Goal: Task Accomplishment & Management: Manage account settings

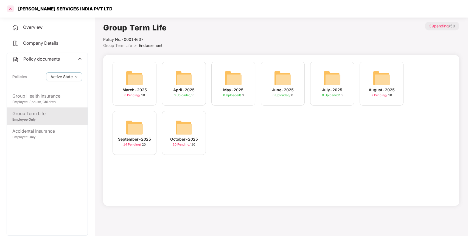
click at [9, 9] on div at bounding box center [10, 8] width 9 height 9
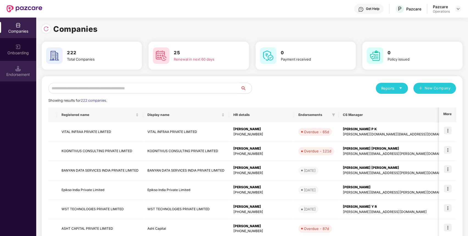
click at [15, 65] on div "Endorsement" at bounding box center [18, 71] width 36 height 21
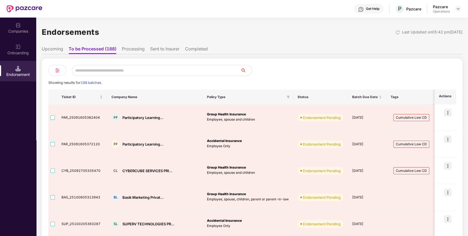
click at [58, 50] on li "Upcoming" at bounding box center [52, 50] width 21 height 8
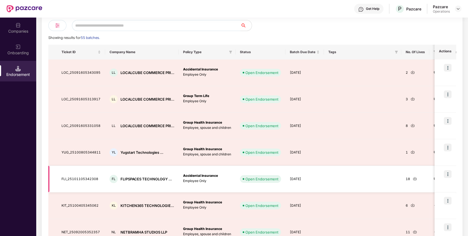
scroll to position [44, 0]
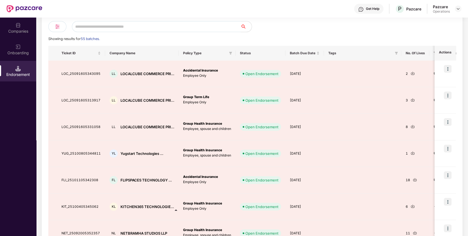
click at [109, 23] on input "text" at bounding box center [156, 26] width 169 height 11
click at [9, 25] on div "Companies" at bounding box center [18, 28] width 36 height 21
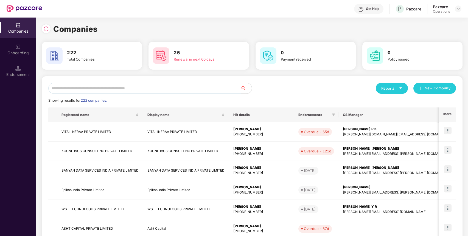
click at [80, 89] on input "text" at bounding box center [144, 88] width 192 height 11
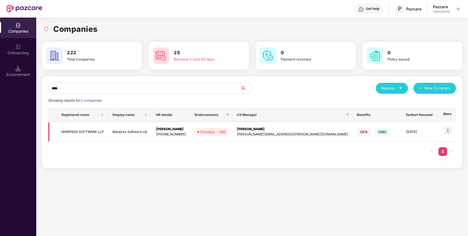
type input "****"
click at [92, 130] on td "MANPRAX SOFTWARE LLP" at bounding box center [82, 131] width 51 height 19
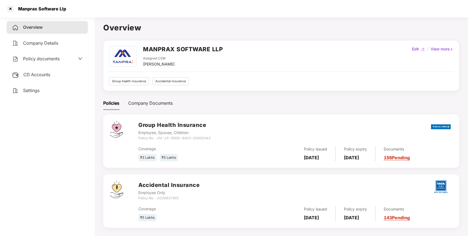
click at [33, 58] on span "Policy documents" at bounding box center [41, 58] width 37 height 5
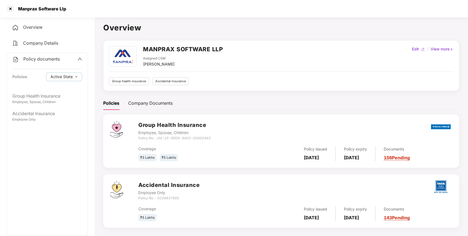
click at [38, 63] on div "Policy documents Policies Active State" at bounding box center [47, 71] width 81 height 37
click at [37, 61] on span "Policy documents" at bounding box center [41, 58] width 37 height 5
click at [38, 60] on span "Policy documents" at bounding box center [41, 58] width 37 height 5
click at [45, 102] on div "Employee, Spouse, Children" at bounding box center [47, 102] width 70 height 5
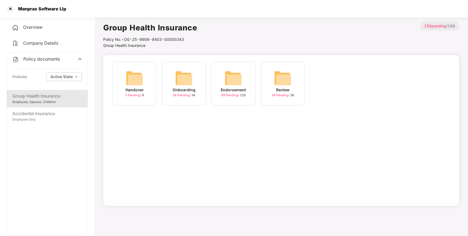
click at [231, 80] on img at bounding box center [234, 78] width 18 height 18
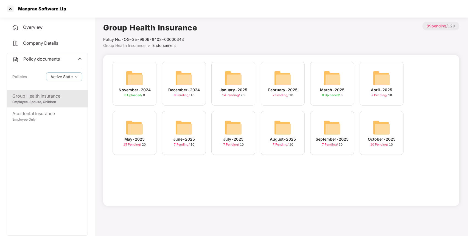
click at [376, 126] on img at bounding box center [382, 128] width 18 height 18
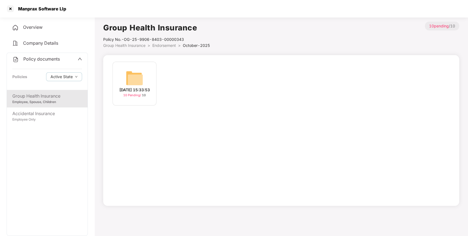
click at [139, 79] on img at bounding box center [135, 78] width 18 height 18
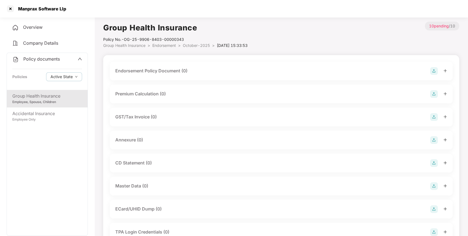
click at [433, 70] on img at bounding box center [434, 71] width 8 height 8
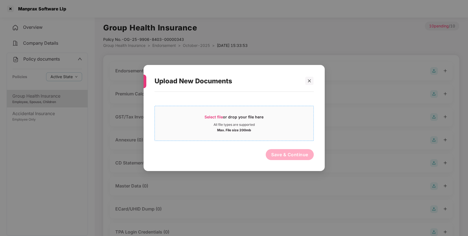
click at [214, 118] on span "Select file" at bounding box center [213, 117] width 18 height 5
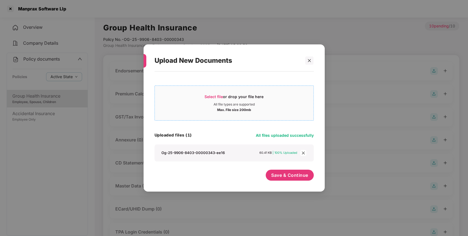
click at [215, 92] on span "Select file or drop your file here All file types are supported Max. File size …" at bounding box center [234, 103] width 159 height 26
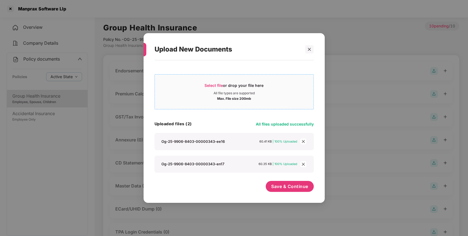
click at [211, 83] on span "Select file" at bounding box center [213, 85] width 18 height 5
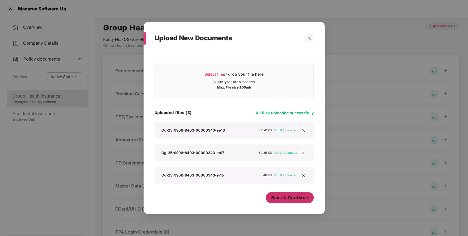
click at [283, 195] on span "Save & Continue" at bounding box center [289, 198] width 37 height 6
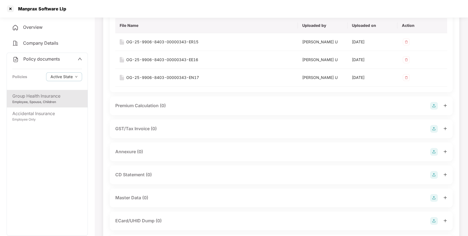
scroll to position [66, 0]
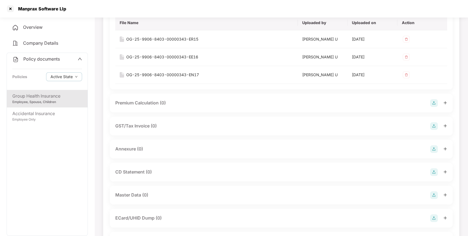
click at [434, 150] on img at bounding box center [434, 149] width 8 height 8
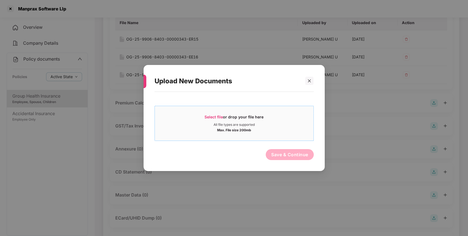
click at [216, 113] on span "Select file or drop your file here All file types are supported Max. File size …" at bounding box center [234, 123] width 159 height 26
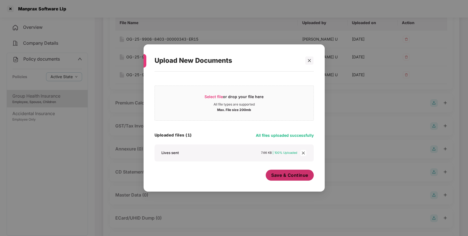
click at [285, 173] on span "Save & Continue" at bounding box center [289, 175] width 37 height 6
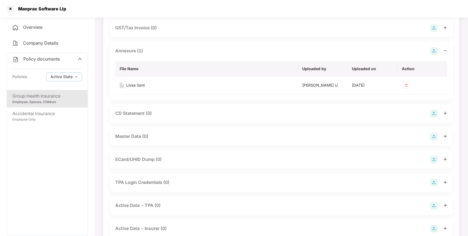
scroll to position [165, 0]
click at [432, 137] on img at bounding box center [434, 137] width 8 height 8
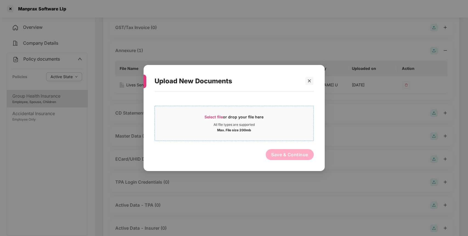
click at [209, 114] on span "Select file or drop your file here All file types are supported Max. File size …" at bounding box center [234, 123] width 159 height 26
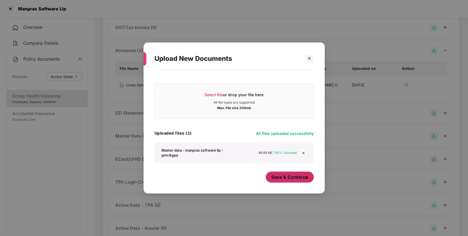
click at [280, 175] on span "Save & Continue" at bounding box center [289, 177] width 37 height 6
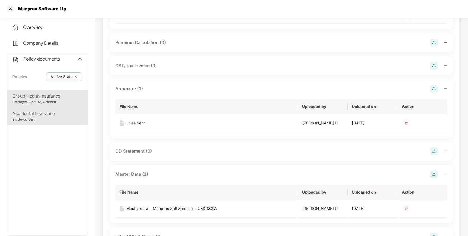
click at [37, 113] on div "Accidental Insurance" at bounding box center [47, 113] width 70 height 7
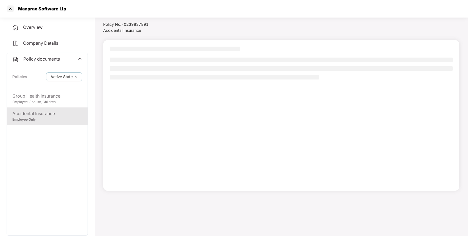
scroll to position [15, 0]
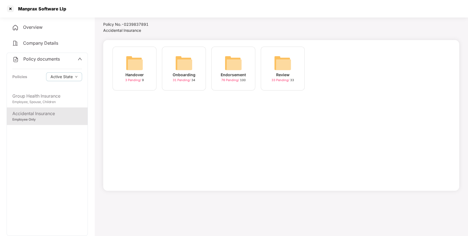
click at [246, 57] on div "Endorsement 76 Pending / 100" at bounding box center [233, 69] width 44 height 44
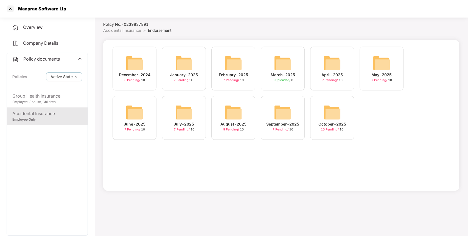
click at [326, 111] on img at bounding box center [332, 113] width 18 height 18
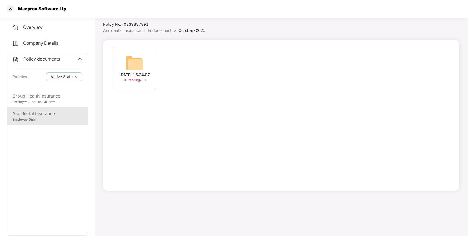
click at [135, 57] on img at bounding box center [135, 63] width 18 height 18
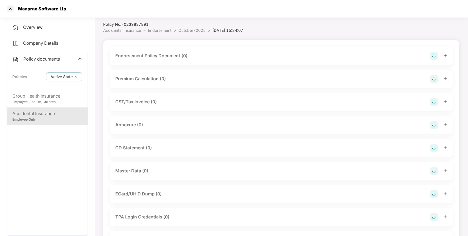
scroll to position [69, 0]
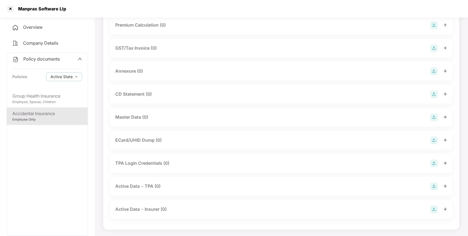
click at [435, 117] on img at bounding box center [434, 118] width 8 height 8
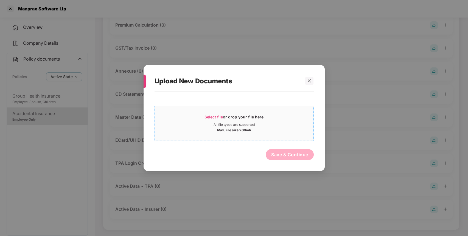
click at [214, 119] on span "Select file" at bounding box center [213, 117] width 18 height 5
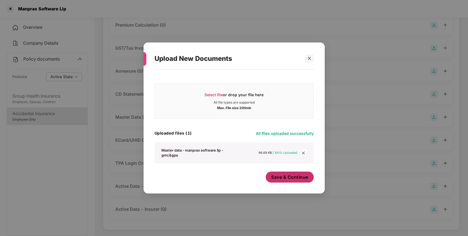
click at [284, 175] on span "Save & Continue" at bounding box center [289, 177] width 37 height 6
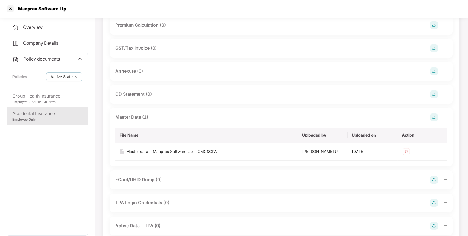
scroll to position [0, 0]
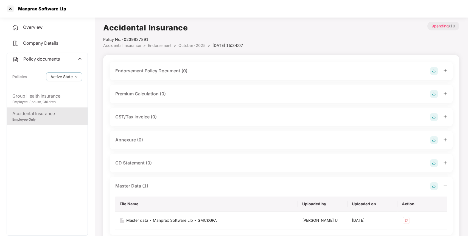
click at [435, 72] on img at bounding box center [434, 71] width 8 height 8
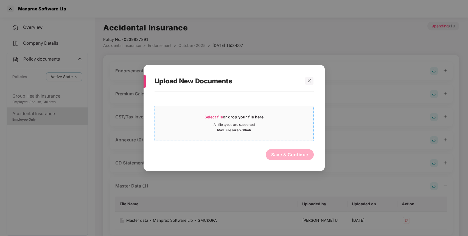
click at [207, 117] on span "Select file" at bounding box center [213, 117] width 18 height 5
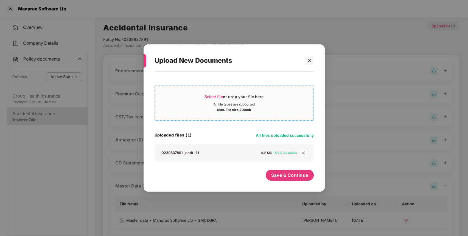
click at [209, 94] on div "Select file or drop your file here" at bounding box center [233, 98] width 59 height 8
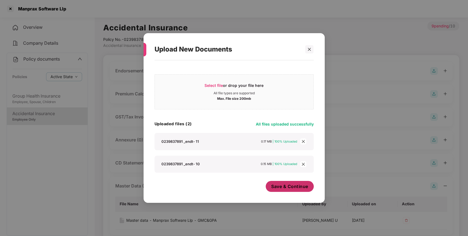
click at [280, 189] on span "Save & Continue" at bounding box center [289, 187] width 37 height 6
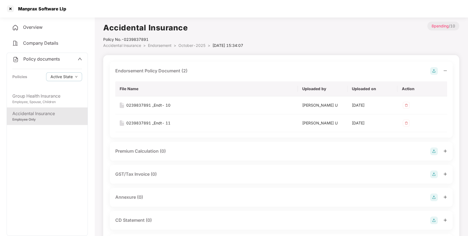
scroll to position [34, 0]
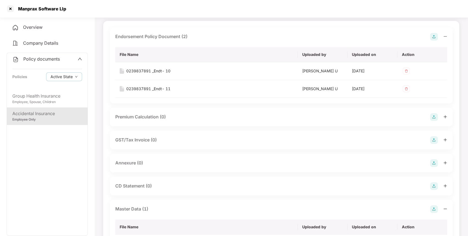
click at [432, 163] on img at bounding box center [434, 163] width 8 height 8
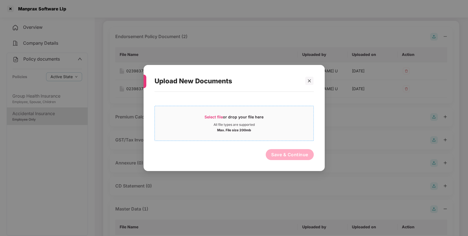
click at [206, 118] on span "Select file" at bounding box center [213, 117] width 18 height 5
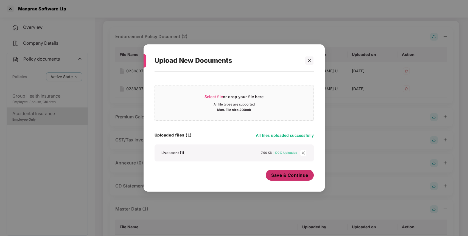
click at [282, 176] on span "Save & Continue" at bounding box center [289, 175] width 37 height 6
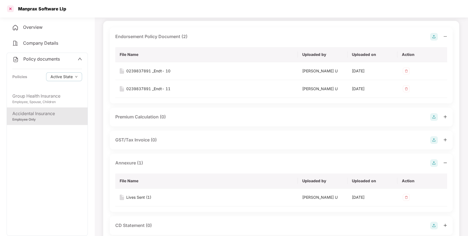
click at [9, 6] on div at bounding box center [10, 8] width 9 height 9
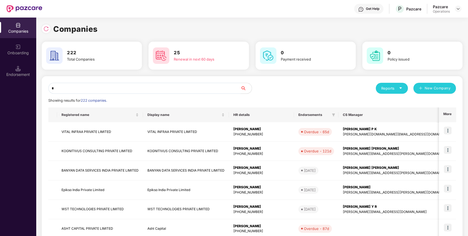
click at [124, 84] on input "*" at bounding box center [144, 88] width 192 height 11
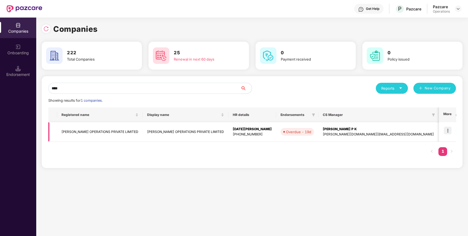
type input "****"
click at [88, 130] on td "[PERSON_NAME] OPERATIONS PRIVATE LIMITED" at bounding box center [100, 131] width 86 height 19
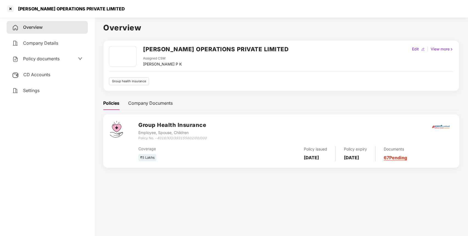
click at [43, 73] on span "CD Accounts" at bounding box center [36, 74] width 27 height 5
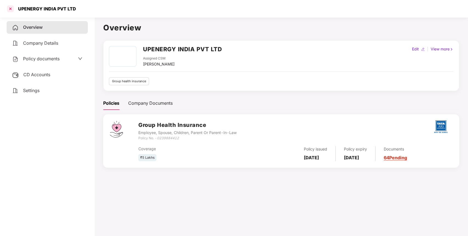
click at [14, 9] on div at bounding box center [10, 8] width 9 height 9
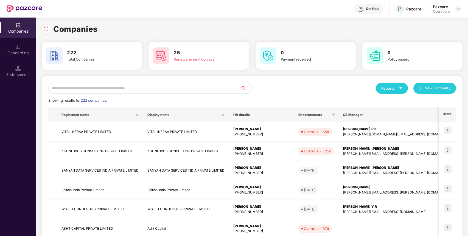
click at [103, 88] on input "text" at bounding box center [144, 88] width 192 height 11
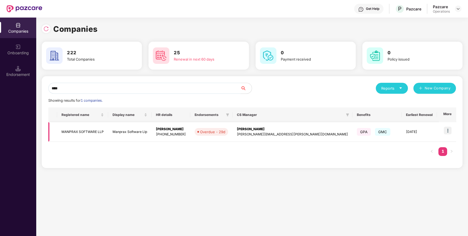
type input "****"
click at [82, 134] on td "MANPRAX SOFTWARE LLP" at bounding box center [82, 131] width 51 height 19
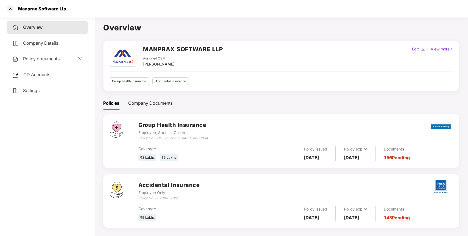
click at [47, 58] on span "Policy documents" at bounding box center [41, 58] width 37 height 5
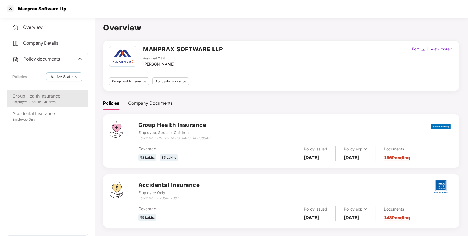
click at [46, 100] on div "Employee, Spouse, Children" at bounding box center [47, 102] width 70 height 5
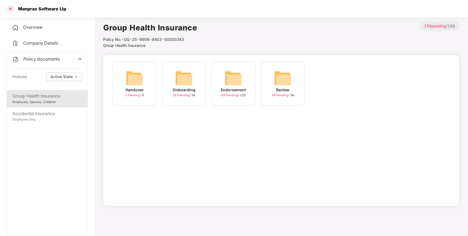
click at [11, 9] on div at bounding box center [10, 8] width 9 height 9
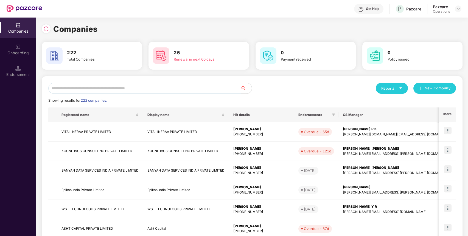
drag, startPoint x: 119, startPoint y: 82, endPoint x: 114, endPoint y: 88, distance: 7.3
click at [114, 88] on div "Reports New Company Showing results for 222 companies. Registered name Display …" at bounding box center [252, 209] width 421 height 266
click at [114, 88] on input "text" at bounding box center [144, 88] width 192 height 11
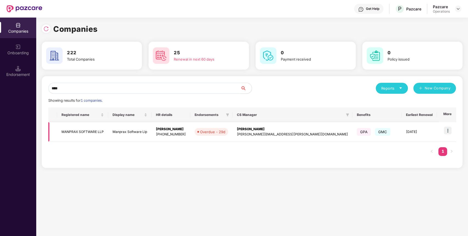
type input "****"
click at [448, 128] on img at bounding box center [448, 131] width 8 height 8
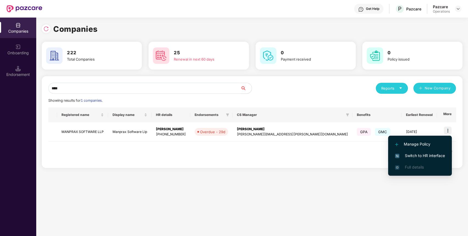
click at [419, 153] on span "Switch to HR interface" at bounding box center [420, 156] width 50 height 6
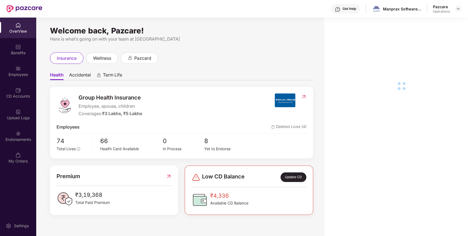
click at [14, 135] on div "Endorsements" at bounding box center [18, 136] width 36 height 21
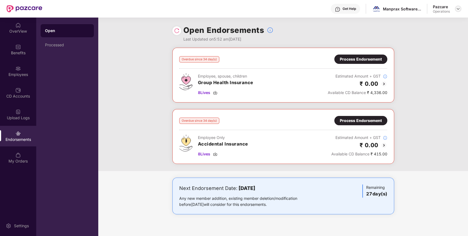
click at [458, 6] on div at bounding box center [458, 8] width 7 height 7
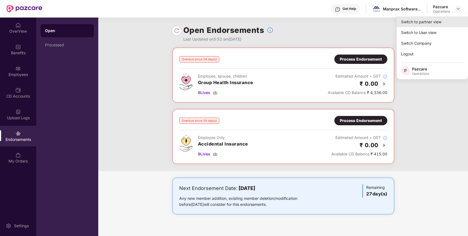
click at [417, 22] on div "Switch to partner view" at bounding box center [432, 21] width 71 height 11
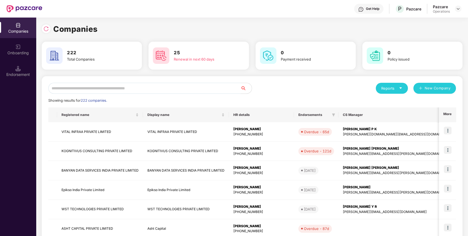
click at [202, 85] on input "text" at bounding box center [144, 88] width 192 height 11
type input "*"
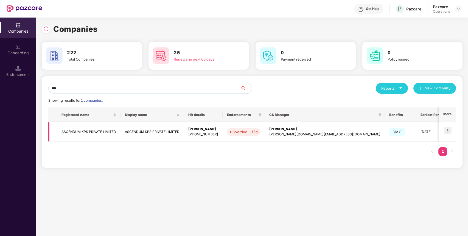
type input "***"
click at [74, 134] on td "ASCENDUM KPS PRIVATE LIMITED" at bounding box center [88, 131] width 63 height 19
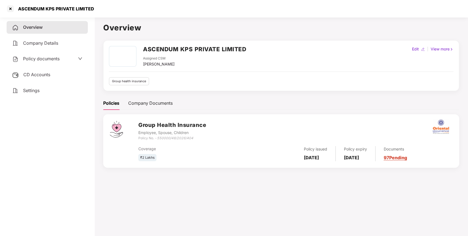
click at [43, 60] on span "Policy documents" at bounding box center [41, 58] width 37 height 5
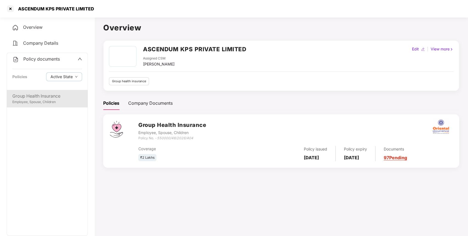
click at [46, 101] on div "Employee, Spouse, Children" at bounding box center [47, 102] width 70 height 5
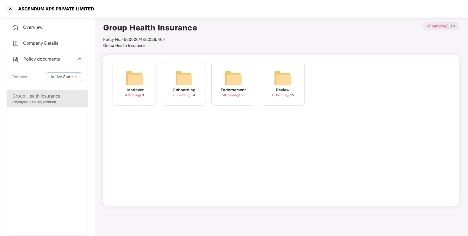
click at [56, 59] on span "Policy documents" at bounding box center [41, 58] width 37 height 5
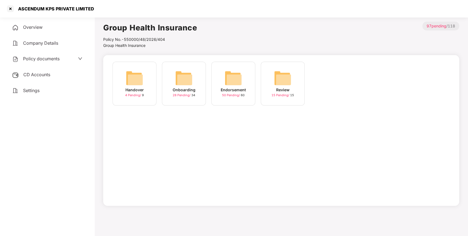
click at [35, 75] on span "CD Accounts" at bounding box center [36, 74] width 27 height 5
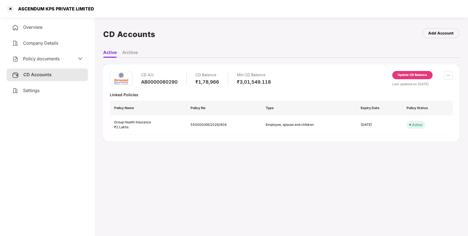
click at [411, 79] on div "Update CD Balance" at bounding box center [412, 76] width 40 height 10
click at [409, 75] on div "Update CD Balance" at bounding box center [412, 75] width 29 height 5
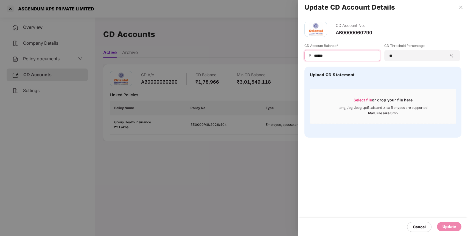
click at [319, 54] on input "******" at bounding box center [344, 56] width 62 height 6
type input "******"
click at [449, 222] on div "Cancel Update" at bounding box center [383, 227] width 170 height 18
click at [446, 225] on div "Update" at bounding box center [448, 227] width 13 height 6
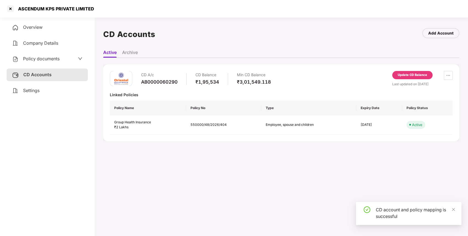
click at [61, 57] on div "Policy documents" at bounding box center [47, 58] width 70 height 7
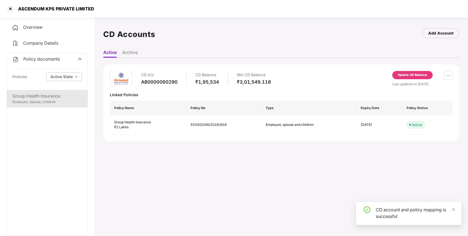
click at [48, 94] on div "Group Health Insurance" at bounding box center [47, 96] width 70 height 7
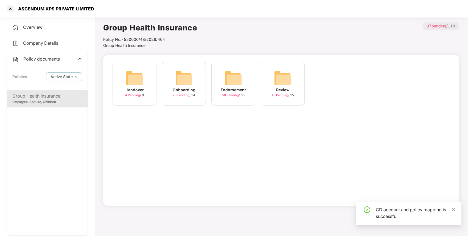
click at [230, 74] on img at bounding box center [234, 78] width 18 height 18
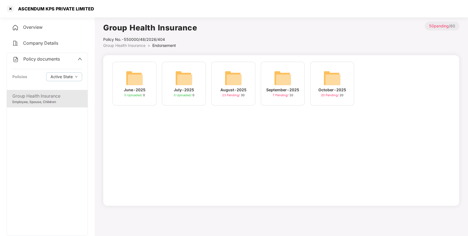
click at [237, 75] on img at bounding box center [234, 78] width 18 height 18
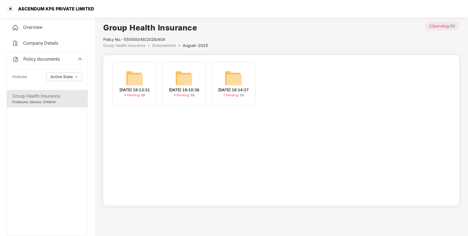
click at [120, 46] on span "Group Health Insurance" at bounding box center [124, 45] width 42 height 5
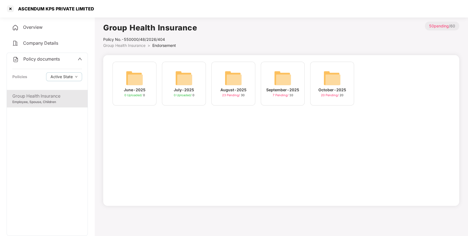
click at [329, 74] on img at bounding box center [332, 78] width 18 height 18
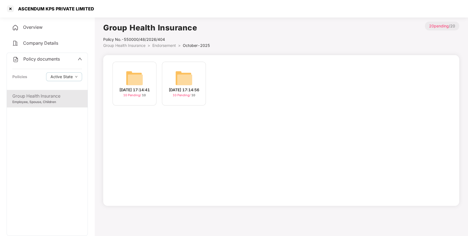
click at [137, 72] on img at bounding box center [135, 78] width 18 height 18
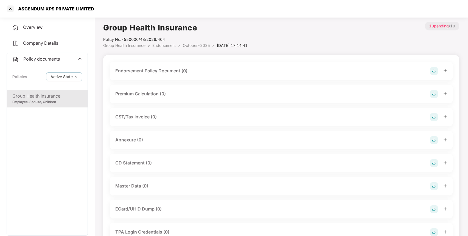
click at [432, 72] on img at bounding box center [434, 71] width 8 height 8
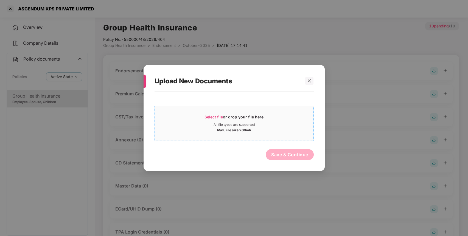
click at [211, 116] on span "Select file" at bounding box center [213, 117] width 18 height 5
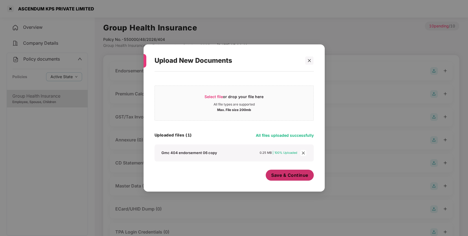
click at [277, 176] on span "Save & Continue" at bounding box center [289, 175] width 37 height 6
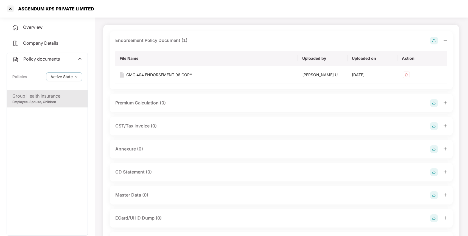
scroll to position [31, 0]
click at [434, 145] on img at bounding box center [434, 149] width 8 height 8
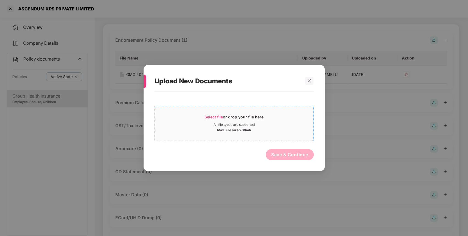
click at [205, 116] on span "Select file" at bounding box center [213, 117] width 18 height 5
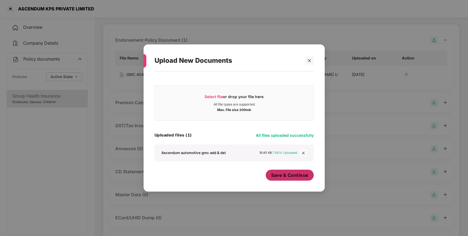
click at [284, 177] on span "Save & Continue" at bounding box center [289, 175] width 37 height 6
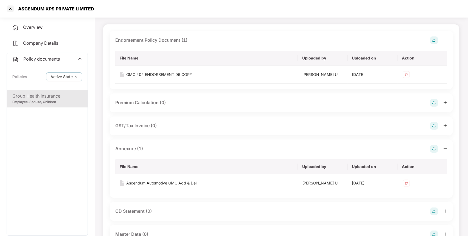
scroll to position [0, 0]
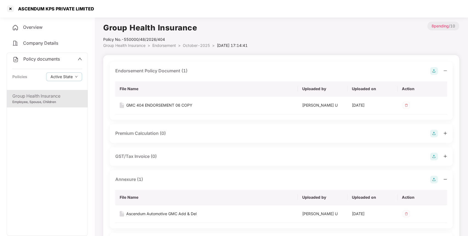
click at [162, 44] on span "Endorsement" at bounding box center [164, 45] width 24 height 5
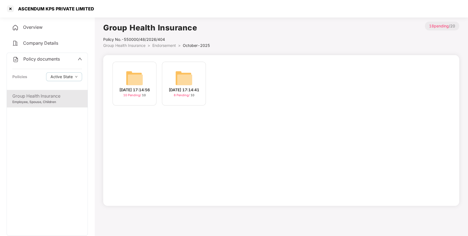
click at [136, 73] on img at bounding box center [135, 78] width 18 height 18
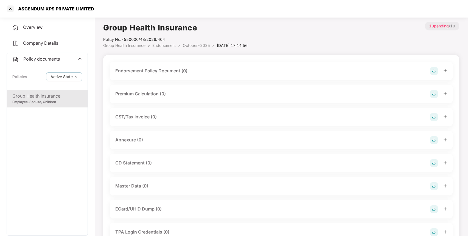
click at [430, 70] on img at bounding box center [434, 71] width 8 height 8
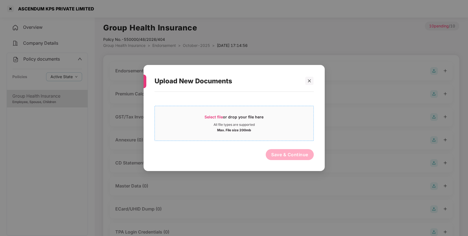
click at [213, 116] on span "Select file" at bounding box center [213, 117] width 18 height 5
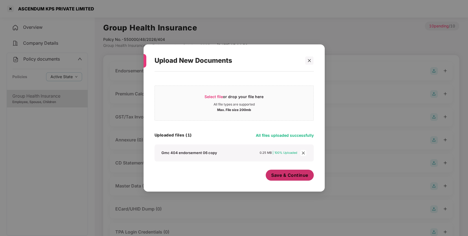
click at [292, 179] on button "Save & Continue" at bounding box center [290, 175] width 48 height 11
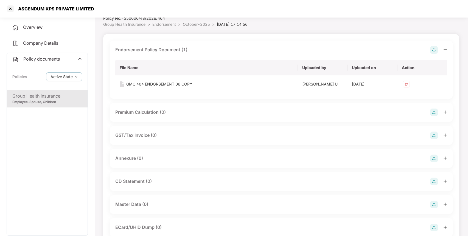
scroll to position [23, 0]
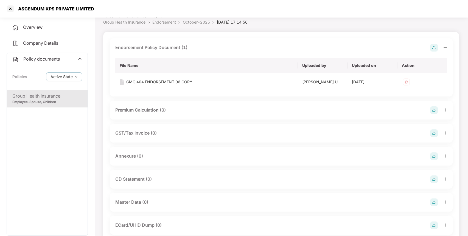
click at [434, 156] on img at bounding box center [434, 157] width 8 height 8
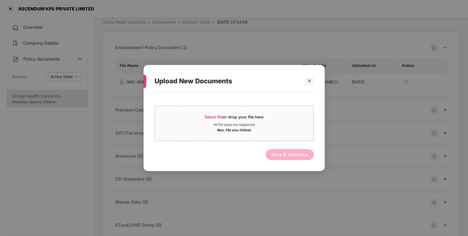
click at [210, 113] on span "Select file or drop your file here All file types are supported Max. File size …" at bounding box center [234, 123] width 159 height 26
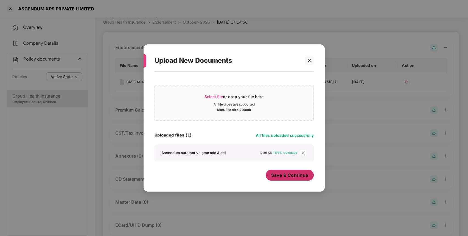
click at [296, 172] on span "Save & Continue" at bounding box center [289, 175] width 37 height 6
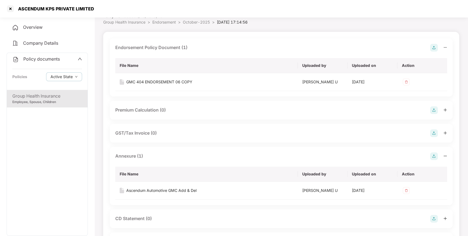
scroll to position [86, 0]
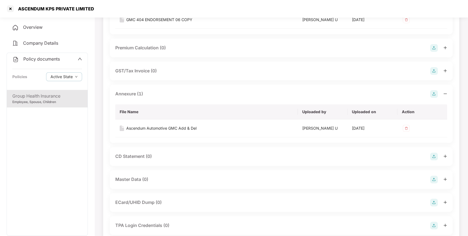
click at [428, 179] on div "Master Data (0)" at bounding box center [281, 180] width 332 height 8
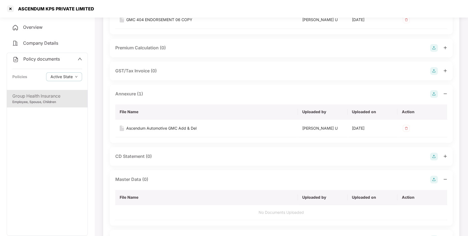
click at [436, 181] on img at bounding box center [434, 180] width 8 height 8
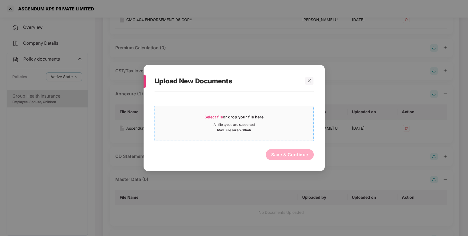
click at [204, 114] on span "Select file or drop your file here All file types are supported Max. File size …" at bounding box center [234, 123] width 159 height 26
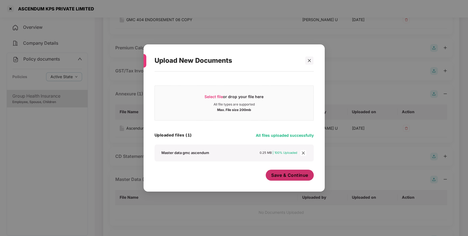
click at [282, 178] on button "Save & Continue" at bounding box center [290, 175] width 48 height 11
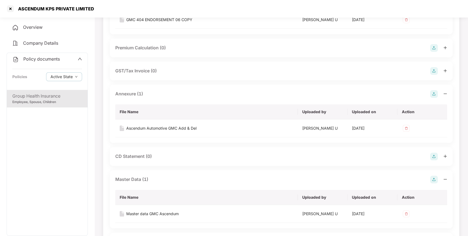
scroll to position [134, 0]
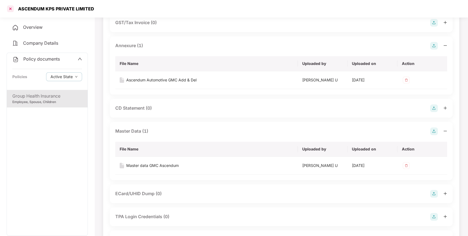
click at [8, 8] on div at bounding box center [10, 8] width 9 height 9
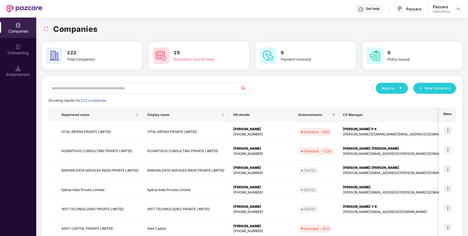
scroll to position [0, 0]
click at [134, 88] on input "text" at bounding box center [144, 88] width 192 height 11
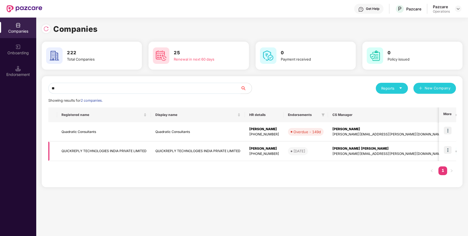
type input "**"
click at [82, 146] on td "QUICKREPLY TECHNOLOGIES INDIA PRIVATE LIMITED" at bounding box center [104, 151] width 94 height 19
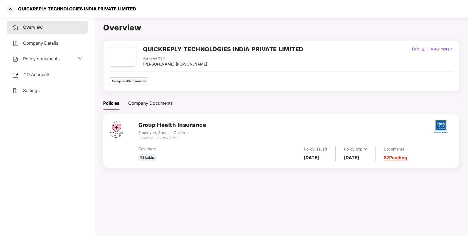
click at [44, 58] on span "Policy documents" at bounding box center [41, 58] width 37 height 5
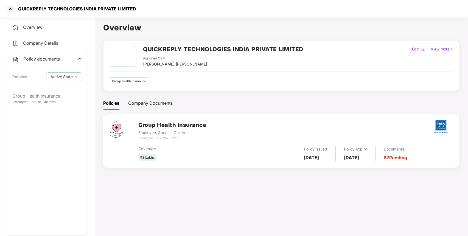
click at [40, 55] on div "Policy documents Policies Active State" at bounding box center [47, 71] width 81 height 37
click at [39, 56] on span "Policy documents" at bounding box center [41, 58] width 37 height 5
click at [41, 43] on span "Company Details" at bounding box center [40, 42] width 35 height 5
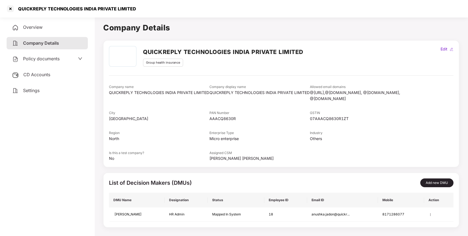
click at [34, 71] on div "CD Accounts" at bounding box center [47, 75] width 81 height 13
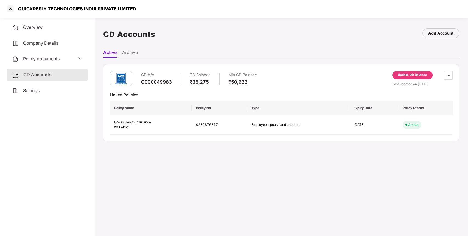
click at [414, 74] on div "Update CD Balance" at bounding box center [412, 75] width 29 height 5
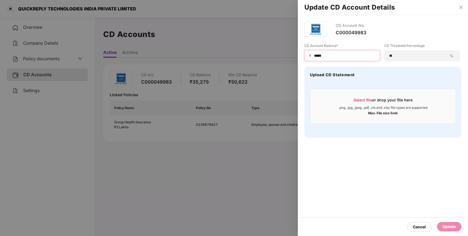
click at [319, 54] on input "*****" at bounding box center [344, 56] width 62 height 6
type input "*****"
click at [450, 226] on div "Update" at bounding box center [448, 227] width 13 height 6
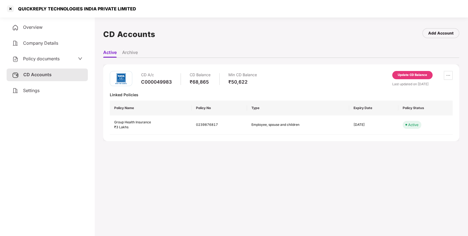
click at [19, 61] on div "Policy documents" at bounding box center [35, 58] width 47 height 7
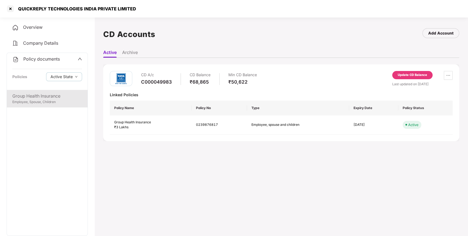
click at [46, 102] on div "Employee, Spouse, Children" at bounding box center [47, 102] width 70 height 5
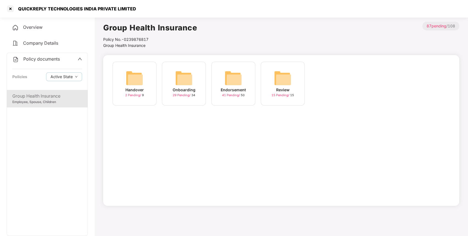
click at [226, 82] on img at bounding box center [234, 78] width 18 height 18
click at [284, 75] on img at bounding box center [283, 78] width 18 height 18
click at [141, 44] on span "Group Health Insurance" at bounding box center [124, 45] width 42 height 5
click at [330, 78] on img at bounding box center [332, 78] width 18 height 18
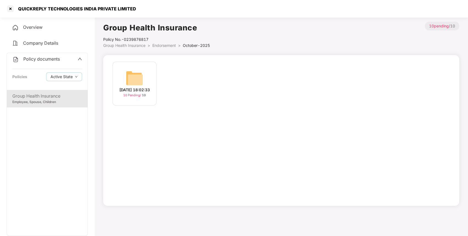
click at [134, 73] on img at bounding box center [135, 78] width 18 height 18
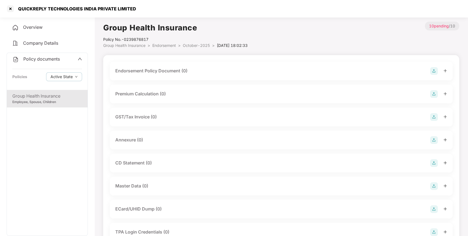
click at [433, 71] on img at bounding box center [434, 71] width 8 height 8
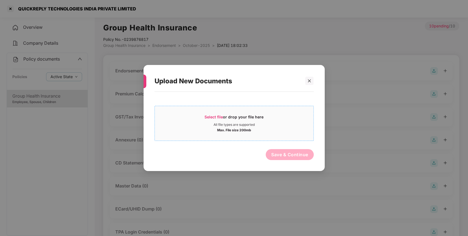
click at [208, 116] on span "Select file" at bounding box center [213, 117] width 18 height 5
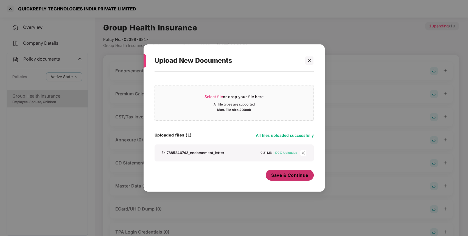
click at [285, 180] on button "Save & Continue" at bounding box center [290, 175] width 48 height 11
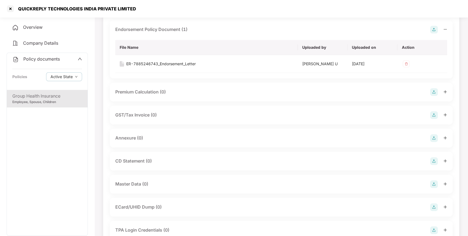
scroll to position [45, 0]
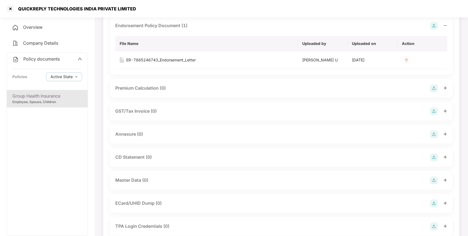
click at [433, 134] on img at bounding box center [434, 135] width 8 height 8
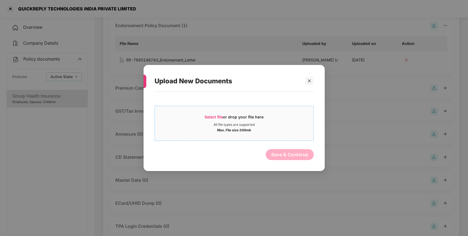
click at [209, 115] on span "Select file" at bounding box center [213, 117] width 18 height 5
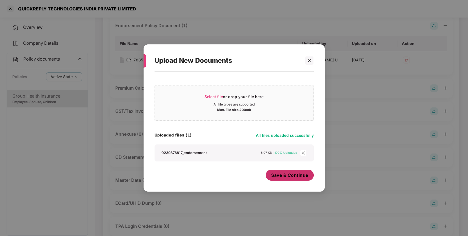
click at [288, 172] on button "Save & Continue" at bounding box center [290, 175] width 48 height 11
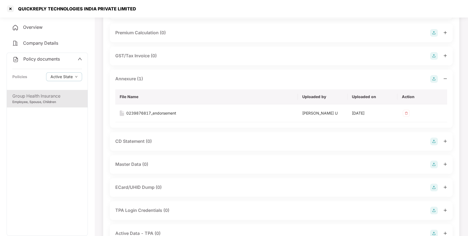
scroll to position [103, 0]
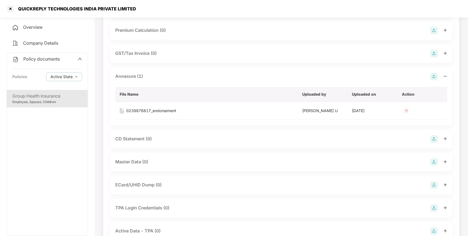
click at [434, 158] on img at bounding box center [434, 162] width 8 height 8
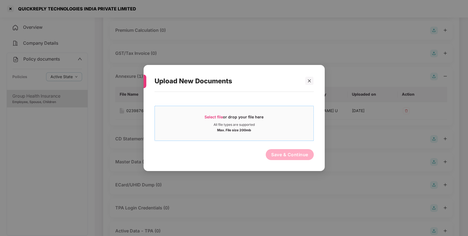
click at [209, 115] on span "Select file" at bounding box center [213, 117] width 18 height 5
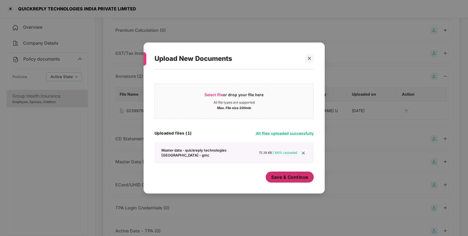
click at [280, 177] on span "Save & Continue" at bounding box center [289, 177] width 37 height 6
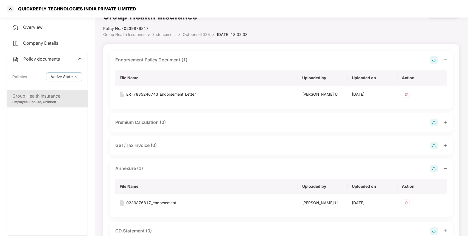
scroll to position [0, 0]
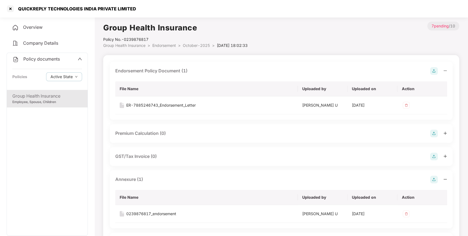
click at [61, 93] on div "Group Health Insurance" at bounding box center [47, 96] width 70 height 7
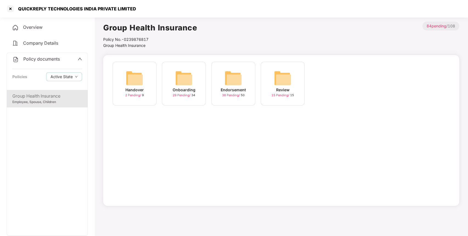
click at [218, 75] on div "Endorsement 38 Pending / 50" at bounding box center [233, 84] width 44 height 44
click at [288, 73] on img at bounding box center [283, 78] width 18 height 18
click at [121, 42] on div "Policy No.- 0239876817" at bounding box center [159, 40] width 112 height 6
click at [117, 45] on span "Group Health Insurance" at bounding box center [124, 45] width 42 height 5
click at [289, 74] on img at bounding box center [283, 78] width 18 height 18
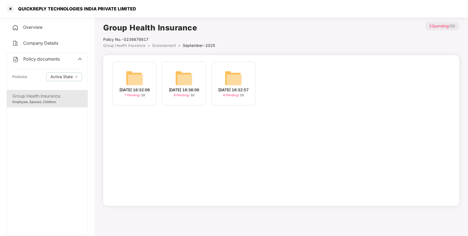
click at [162, 46] on span "Endorsement" at bounding box center [164, 45] width 24 height 5
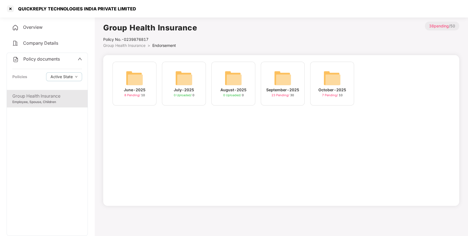
click at [327, 76] on img at bounding box center [332, 78] width 18 height 18
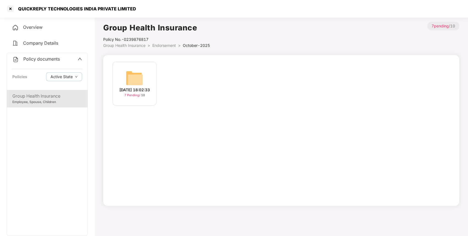
click at [155, 46] on span "Endorsement" at bounding box center [164, 45] width 24 height 5
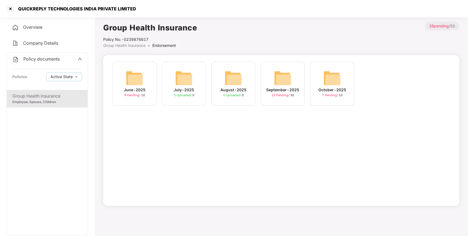
click at [285, 71] on img at bounding box center [283, 78] width 18 height 18
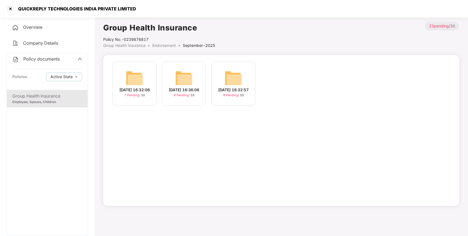
click at [128, 43] on span "Group Health Insurance" at bounding box center [124, 45] width 42 height 5
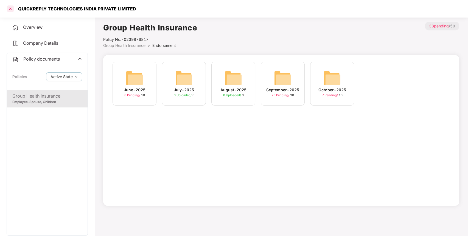
click at [13, 7] on div at bounding box center [10, 8] width 9 height 9
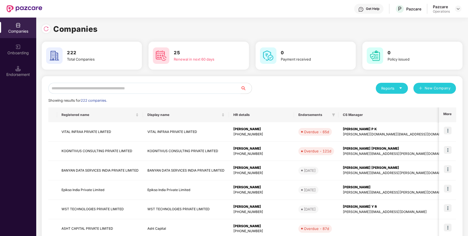
click at [83, 87] on input "text" at bounding box center [144, 88] width 192 height 11
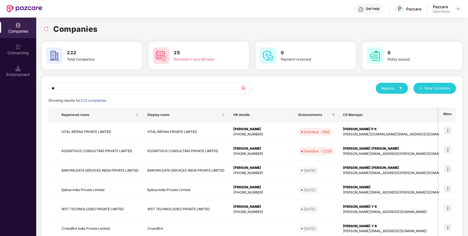
type input "*"
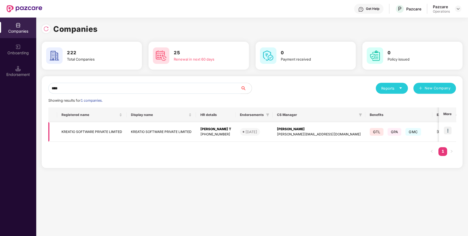
type input "****"
click at [65, 130] on td "KREATIO SOFTWARE PRIVATE LIMITED" at bounding box center [91, 131] width 69 height 19
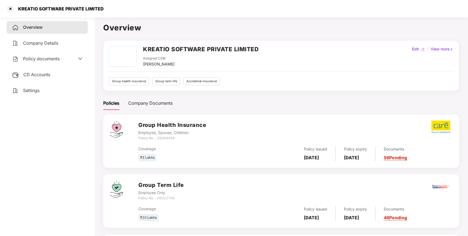
click at [44, 57] on span "Policy documents" at bounding box center [41, 58] width 37 height 5
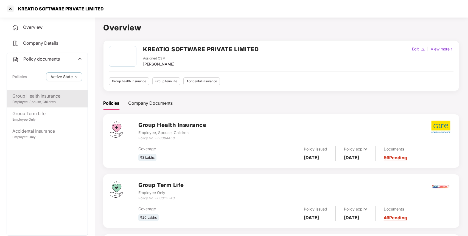
click at [46, 100] on div "Employee, Spouse, Children" at bounding box center [47, 102] width 70 height 5
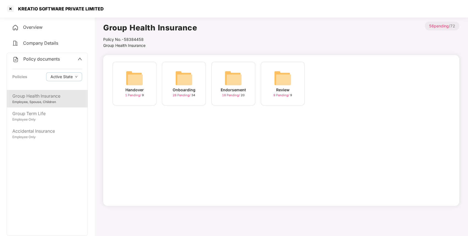
click at [223, 78] on div "Endorsement 18 Pending / 20" at bounding box center [233, 84] width 44 height 44
click at [242, 72] on div "October-2025 10 Pending / 10" at bounding box center [233, 84] width 44 height 44
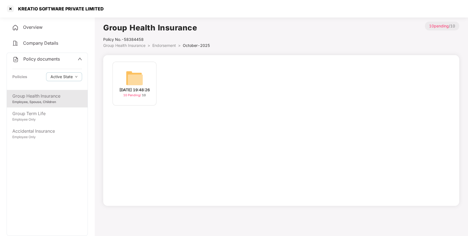
click at [134, 74] on img at bounding box center [135, 78] width 18 height 18
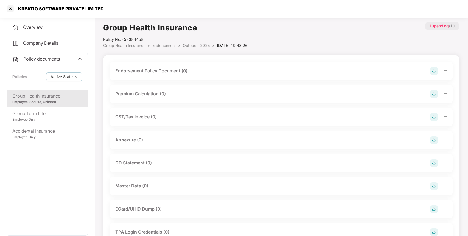
click at [432, 71] on img at bounding box center [434, 71] width 8 height 8
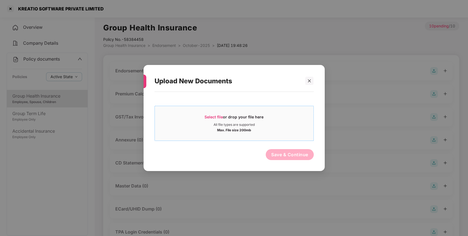
click at [208, 114] on div "Select file or drop your file here" at bounding box center [233, 118] width 59 height 8
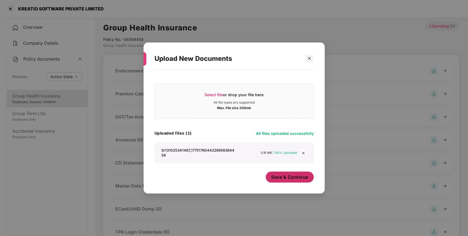
click at [279, 178] on span "Save & Continue" at bounding box center [289, 177] width 37 height 6
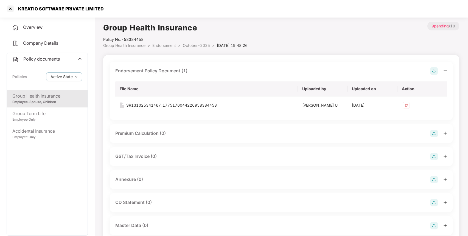
scroll to position [34, 0]
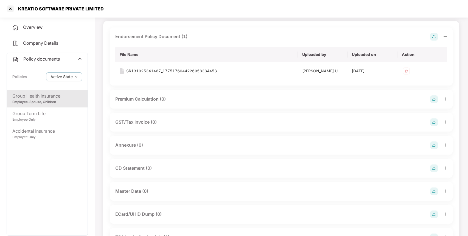
click at [435, 143] on img at bounding box center [434, 146] width 8 height 8
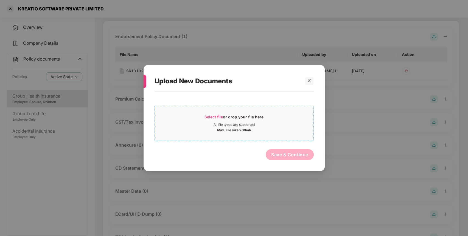
click at [218, 116] on span "Select file" at bounding box center [213, 117] width 18 height 5
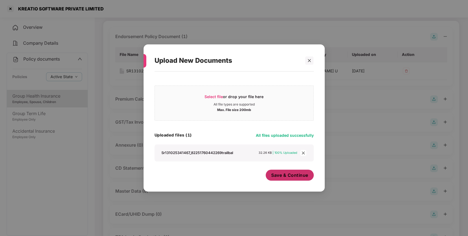
click at [277, 173] on span "Save & Continue" at bounding box center [289, 175] width 37 height 6
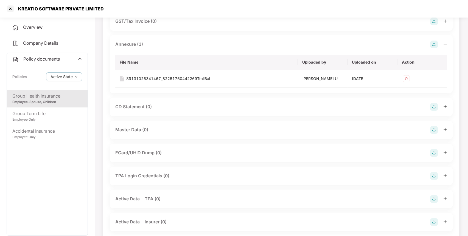
scroll to position [136, 0]
click at [434, 130] on img at bounding box center [434, 130] width 8 height 8
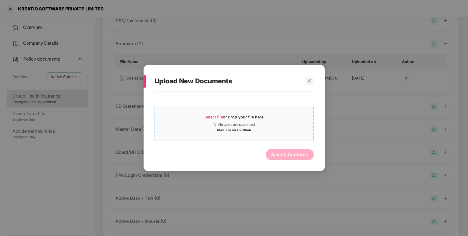
click at [212, 118] on span "Select file" at bounding box center [213, 117] width 18 height 5
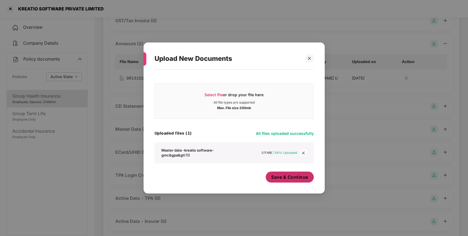
click at [279, 182] on button "Save & Continue" at bounding box center [290, 177] width 48 height 11
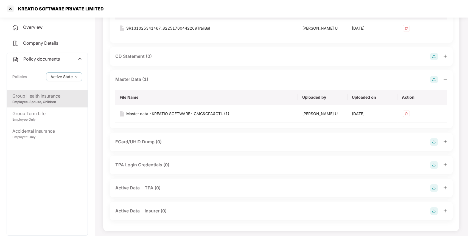
scroll to position [186, 0]
click at [60, 112] on div "Group Term Life" at bounding box center [47, 113] width 70 height 7
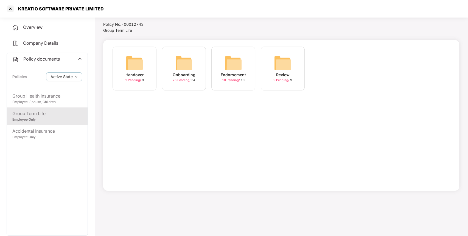
click at [227, 64] on img at bounding box center [234, 63] width 18 height 18
click at [233, 62] on img at bounding box center [234, 63] width 18 height 18
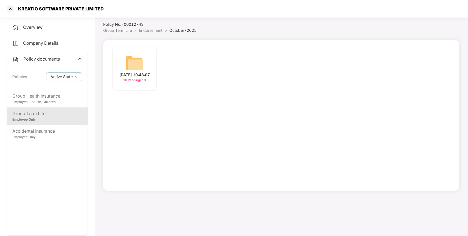
click at [133, 56] on img at bounding box center [135, 63] width 18 height 18
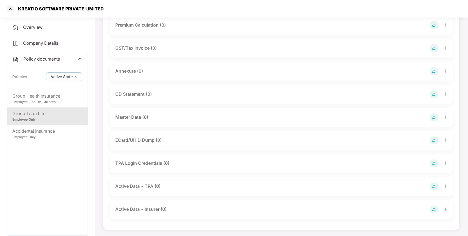
click at [432, 112] on div "Master Data (0)" at bounding box center [281, 117] width 343 height 19
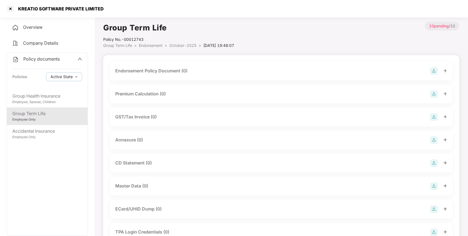
click at [432, 68] on img at bounding box center [434, 71] width 8 height 8
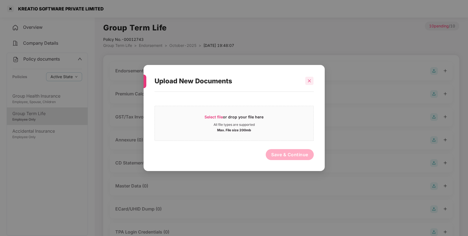
click at [309, 78] on div at bounding box center [309, 81] width 8 height 8
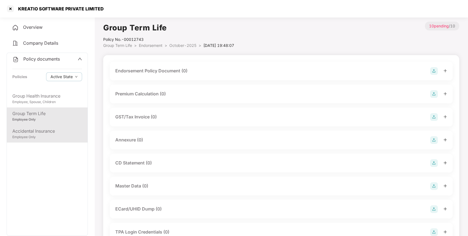
click at [37, 131] on div "Accidental Insurance" at bounding box center [47, 131] width 70 height 7
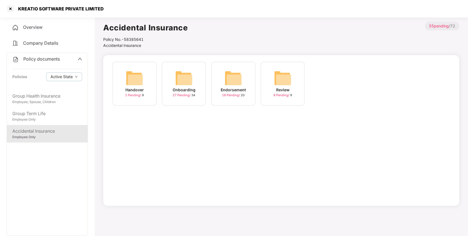
click at [235, 76] on img at bounding box center [234, 78] width 18 height 18
click at [233, 70] on img at bounding box center [234, 78] width 18 height 18
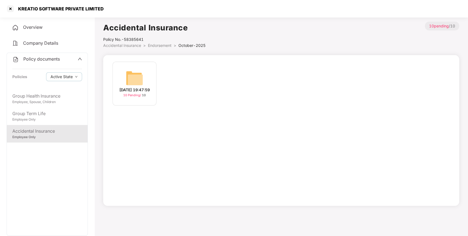
click at [134, 74] on img at bounding box center [135, 78] width 18 height 18
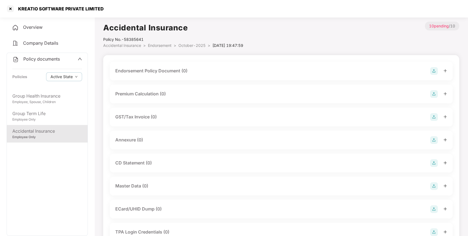
click at [433, 69] on img at bounding box center [434, 71] width 8 height 8
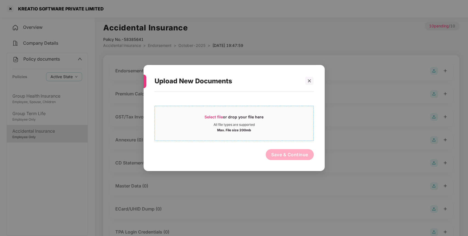
click at [212, 121] on div "Select file or drop your file here" at bounding box center [233, 118] width 59 height 8
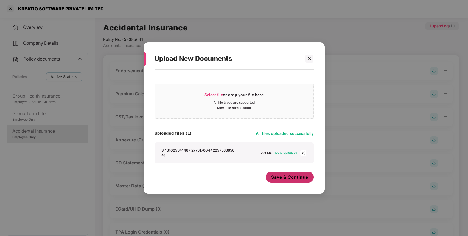
click at [282, 178] on span "Save & Continue" at bounding box center [289, 177] width 37 height 6
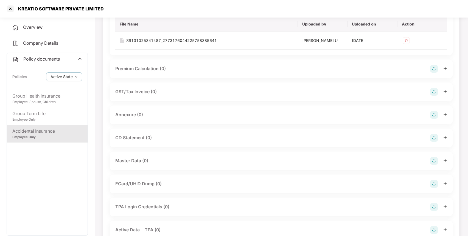
scroll to position [66, 0]
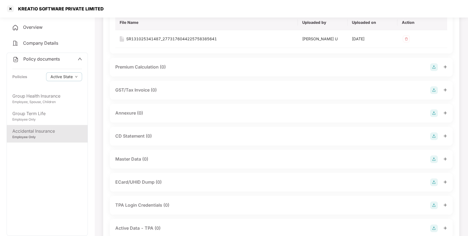
click at [434, 110] on img at bounding box center [434, 114] width 8 height 8
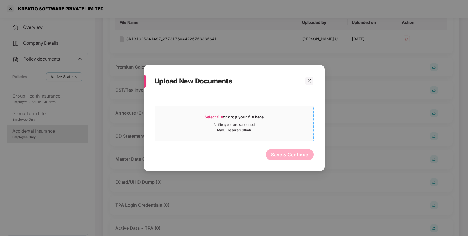
click at [212, 112] on span "Select file or drop your file here All file types are supported Max. File size …" at bounding box center [234, 123] width 159 height 26
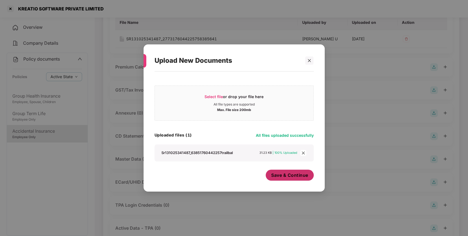
click at [287, 173] on span "Save & Continue" at bounding box center [289, 175] width 37 height 6
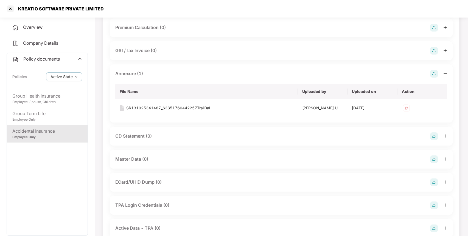
scroll to position [108, 0]
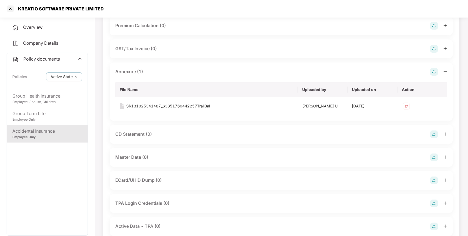
click at [432, 152] on div "Master Data (0)" at bounding box center [281, 157] width 343 height 19
click at [434, 156] on img at bounding box center [434, 158] width 8 height 8
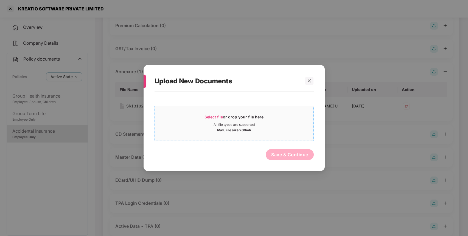
click at [208, 112] on span "Select file or drop your file here All file types are supported Max. File size …" at bounding box center [234, 123] width 159 height 26
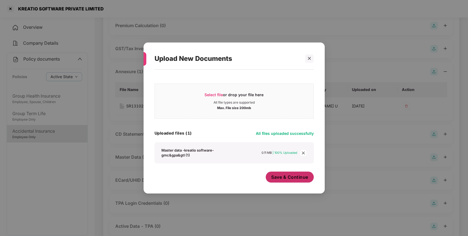
click at [290, 173] on button "Save & Continue" at bounding box center [290, 177] width 48 height 11
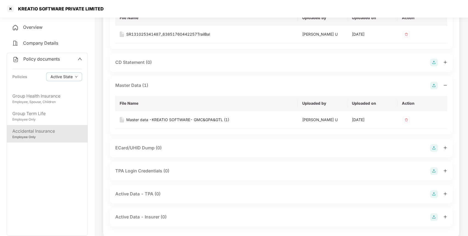
scroll to position [183, 0]
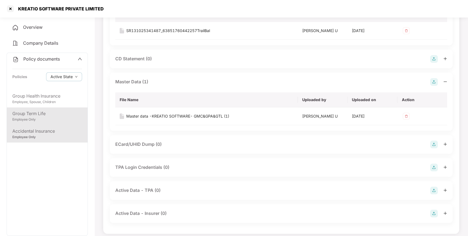
click at [51, 116] on div "Group Term Life" at bounding box center [47, 113] width 70 height 7
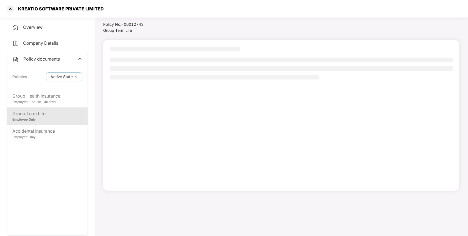
scroll to position [15, 0]
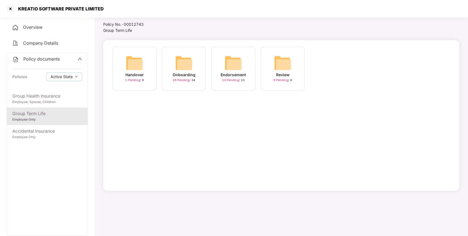
click at [231, 66] on img at bounding box center [234, 63] width 18 height 18
click at [227, 69] on img at bounding box center [234, 63] width 18 height 18
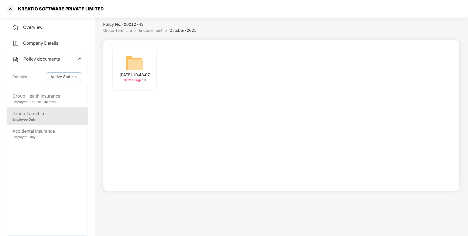
click at [138, 64] on img at bounding box center [135, 63] width 18 height 18
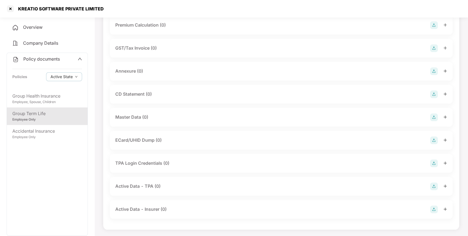
scroll to position [0, 0]
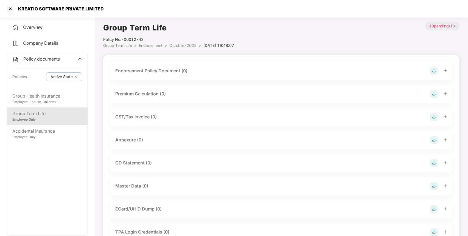
click at [436, 66] on div "Endorsement Policy Document (0)" at bounding box center [281, 71] width 343 height 19
click at [431, 70] on img at bounding box center [434, 71] width 8 height 8
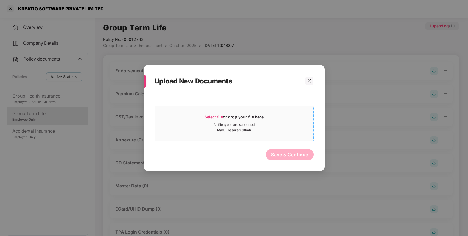
click at [212, 118] on span "Select file" at bounding box center [213, 117] width 18 height 5
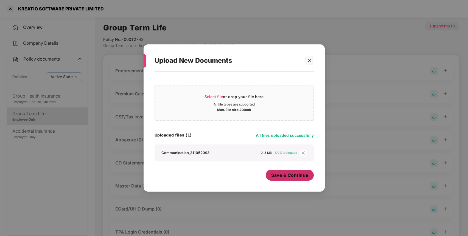
click at [283, 175] on span "Save & Continue" at bounding box center [289, 175] width 37 height 6
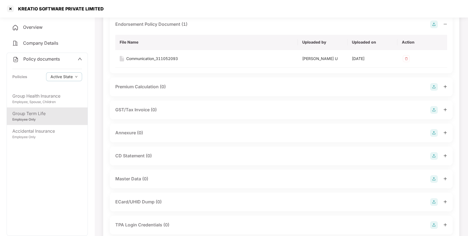
scroll to position [47, 0]
click at [432, 131] on img at bounding box center [434, 133] width 8 height 8
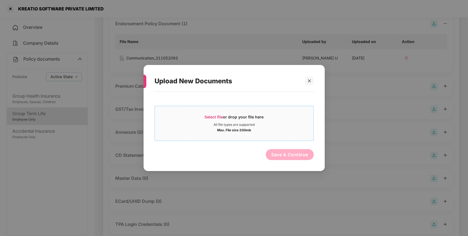
click at [213, 115] on span "Select file" at bounding box center [213, 117] width 18 height 5
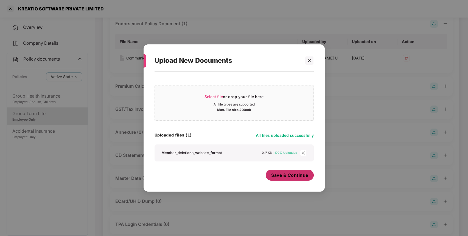
click at [293, 176] on span "Save & Continue" at bounding box center [289, 175] width 37 height 6
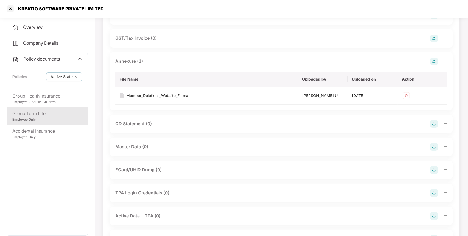
scroll to position [119, 0]
click at [431, 147] on img at bounding box center [434, 147] width 8 height 8
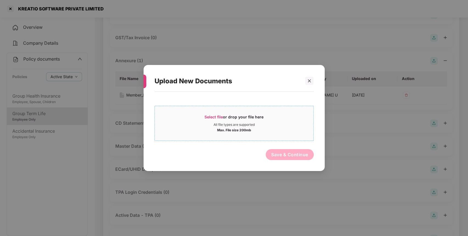
click at [213, 114] on div "Select file or drop your file here" at bounding box center [233, 118] width 59 height 8
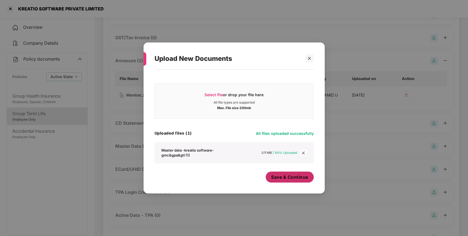
click at [285, 176] on span "Save & Continue" at bounding box center [289, 177] width 37 height 6
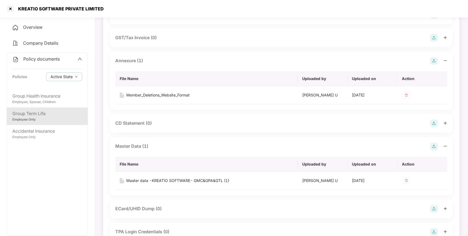
click at [44, 58] on span "Policy documents" at bounding box center [41, 58] width 37 height 5
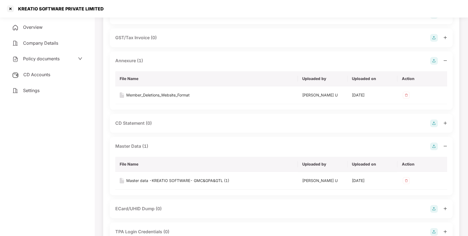
click at [36, 74] on span "CD Accounts" at bounding box center [36, 74] width 27 height 5
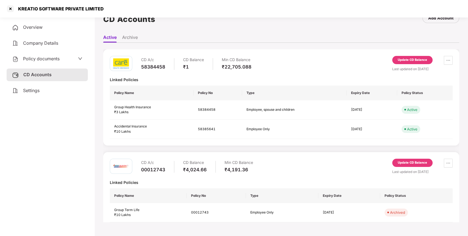
scroll to position [32, 0]
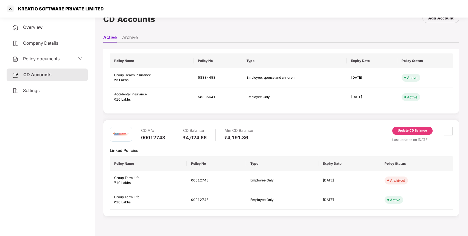
click at [407, 128] on div "Update CD Balance" at bounding box center [412, 130] width 29 height 5
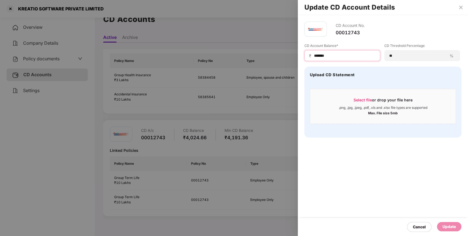
click at [319, 55] on input "*******" at bounding box center [344, 56] width 62 height 6
type input "*"
type input "****"
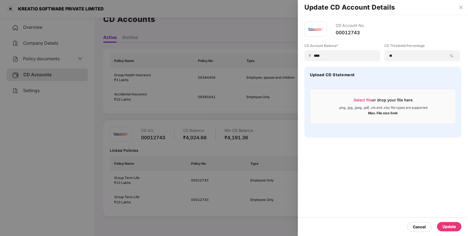
click at [448, 223] on div "Update" at bounding box center [449, 226] width 24 height 9
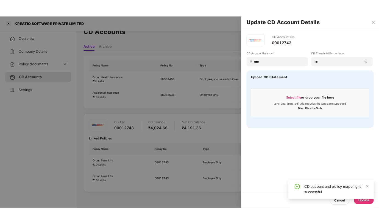
scroll to position [0, 0]
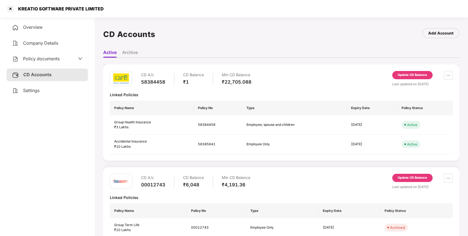
click at [402, 73] on div "Update CD Balance" at bounding box center [412, 75] width 29 height 5
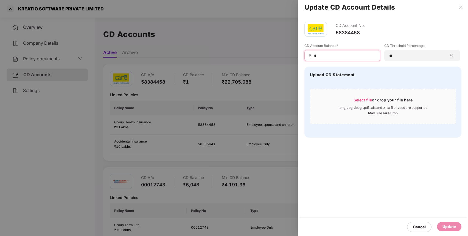
click at [330, 57] on input "*" at bounding box center [344, 56] width 62 height 6
type input "*****"
click at [441, 224] on div "Update" at bounding box center [449, 226] width 24 height 9
